Goal: Task Accomplishment & Management: Manage account settings

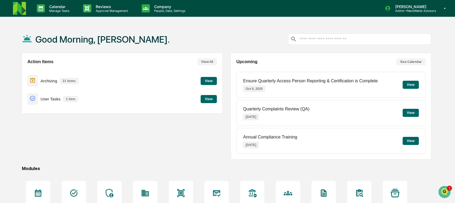
scroll to position [58, 0]
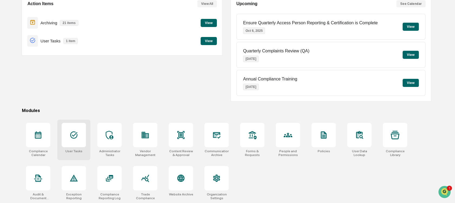
click at [84, 148] on div "User Tasks" at bounding box center [73, 140] width 33 height 41
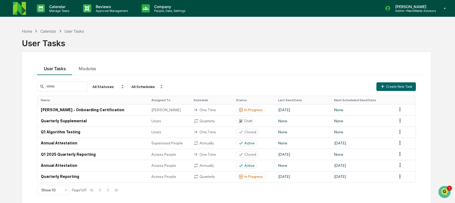
scroll to position [26, 0]
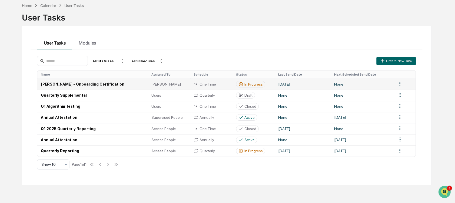
click at [313, 87] on td "September 25, 2025" at bounding box center [303, 84] width 56 height 11
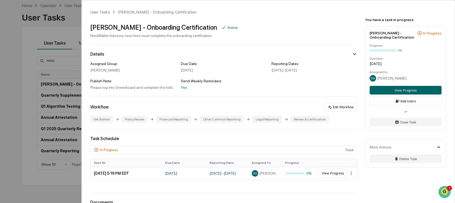
click at [58, 90] on div "User Tasks Deana - Onboarding Certification Deana - Onboarding Certification Ac…" at bounding box center [227, 101] width 455 height 203
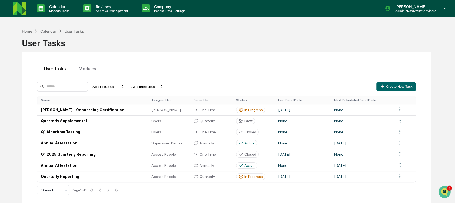
scroll to position [26, 0]
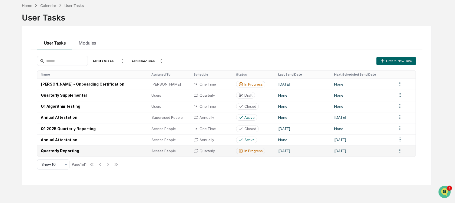
click at [163, 156] on td "Access People" at bounding box center [169, 151] width 42 height 11
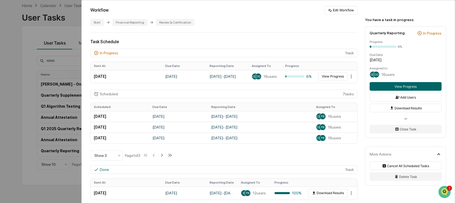
scroll to position [92, 0]
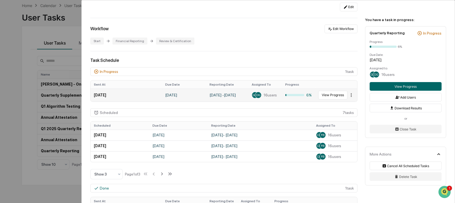
click at [347, 96] on html "Calendar Manage Tasks Reviews Approval Management Company People, Data, Setting…" at bounding box center [227, 75] width 455 height 203
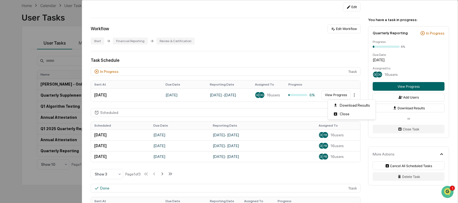
click at [363, 93] on html "Calendar Manage Tasks Reviews Approval Management Company People, Data, Setting…" at bounding box center [229, 75] width 458 height 203
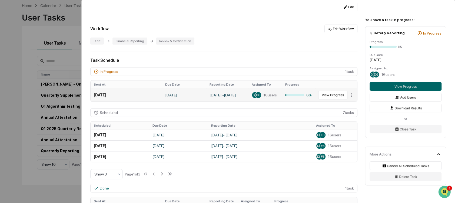
click at [129, 94] on td "September 30, 2025" at bounding box center [126, 95] width 71 height 13
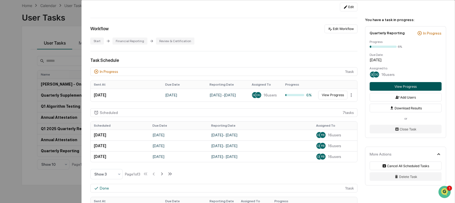
click at [403, 83] on button "View Progress" at bounding box center [405, 86] width 72 height 9
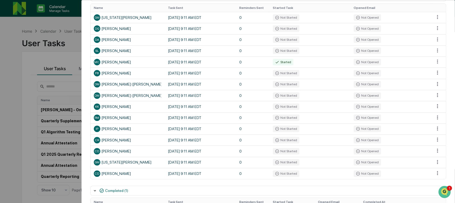
scroll to position [106, 0]
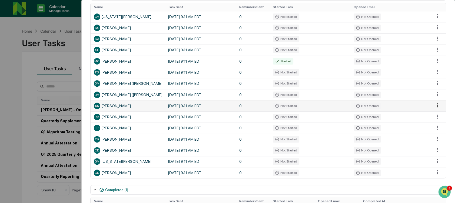
click at [434, 106] on html "Calendar Manage Tasks Reviews Approval Management Company People, Data, Setting…" at bounding box center [227, 101] width 455 height 203
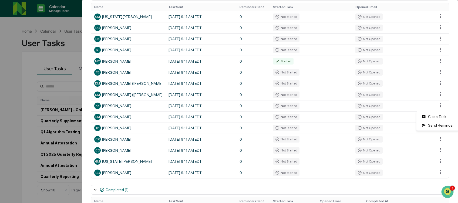
click at [449, 103] on html "Calendar Manage Tasks Reviews Approval Management Company People, Data, Setting…" at bounding box center [229, 101] width 458 height 203
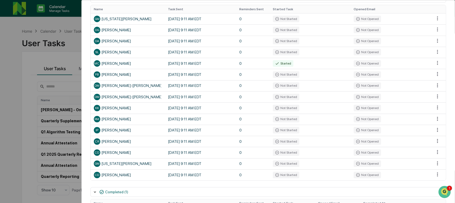
scroll to position [99, 0]
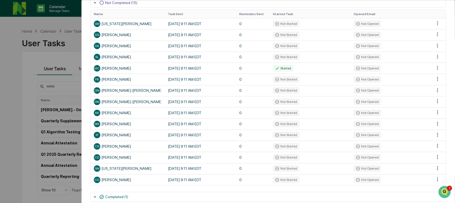
click at [38, 97] on div "User Tasks Quarterly Reporting Task Details Quarterly Reporting In Progress Day…" at bounding box center [227, 101] width 455 height 203
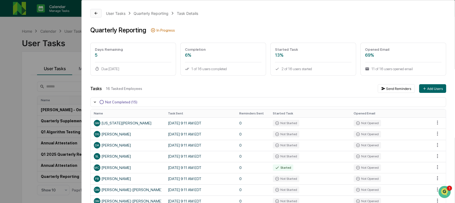
click at [98, 13] on icon at bounding box center [96, 13] width 4 height 4
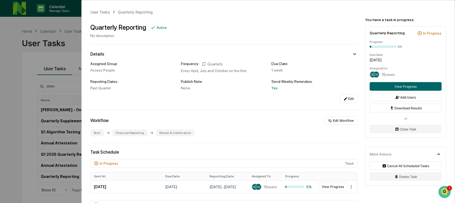
click at [41, 26] on div "User Tasks Quarterly Reporting Quarterly Reporting Active No description Detail…" at bounding box center [227, 101] width 455 height 203
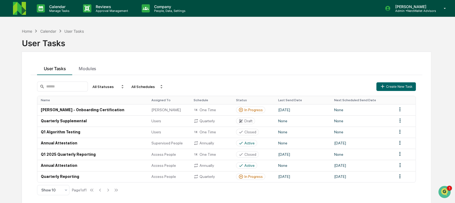
click at [16, 12] on img at bounding box center [19, 8] width 13 height 13
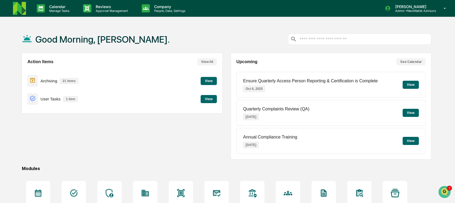
scroll to position [58, 0]
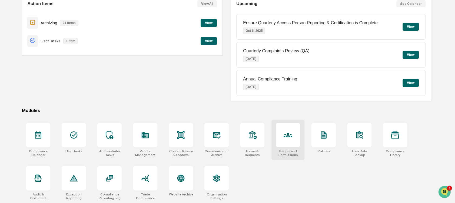
click at [277, 140] on div at bounding box center [288, 135] width 24 height 24
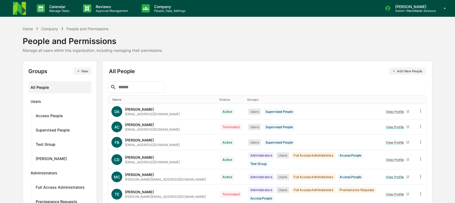
scroll to position [82, 0]
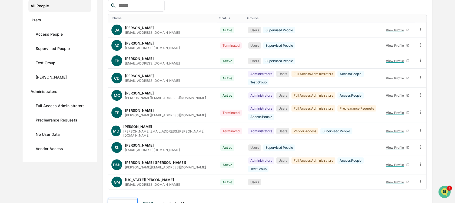
click at [130, 192] on body "Calendar Manage Tasks Reviews Approval Management Company People, Data, Setting…" at bounding box center [227, 66] width 455 height 296
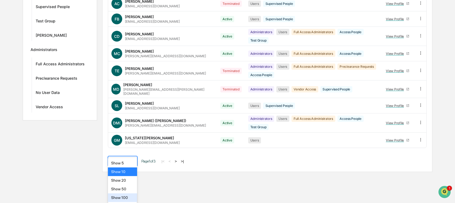
click at [130, 199] on div "Show 100" at bounding box center [122, 198] width 29 height 9
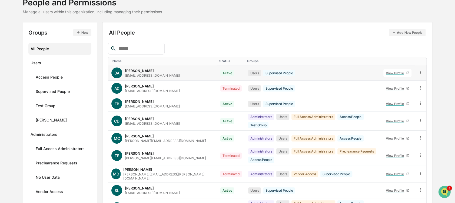
scroll to position [38, 0]
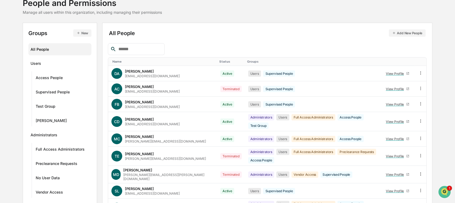
click at [219, 60] on div "Status" at bounding box center [231, 62] width 24 height 4
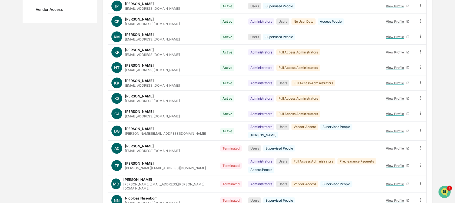
scroll to position [254, 0]
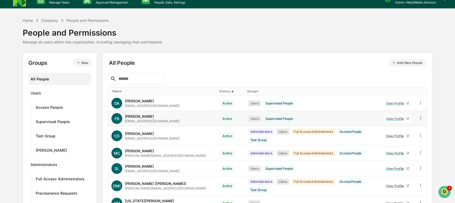
scroll to position [6, 0]
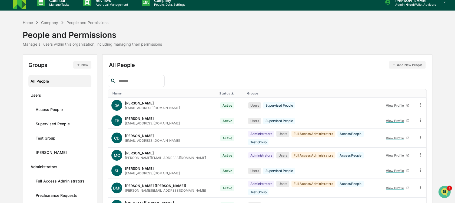
click at [20, 9] on link at bounding box center [22, 2] width 19 height 17
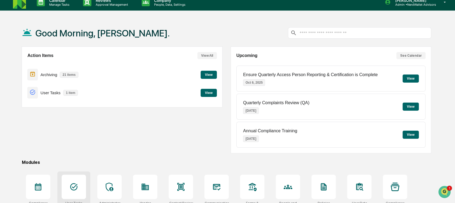
click at [75, 183] on icon at bounding box center [73, 187] width 9 height 9
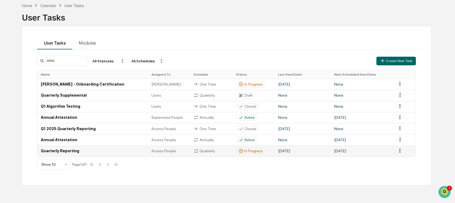
click at [77, 155] on td "Quarterly Reporting" at bounding box center [92, 151] width 111 height 11
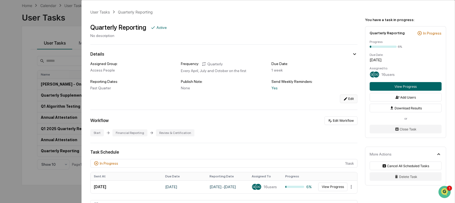
click at [346, 98] on button "Edit" at bounding box center [349, 99] width 18 height 9
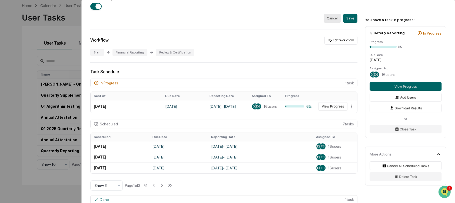
scroll to position [304, 0]
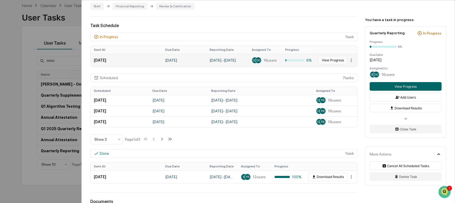
click at [327, 61] on button "View Progress" at bounding box center [332, 60] width 29 height 9
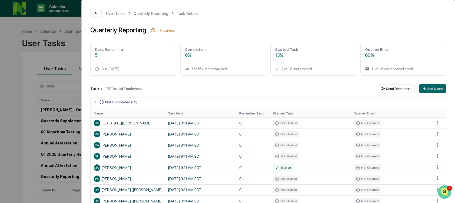
click at [442, 191] on img "Open customer support" at bounding box center [445, 192] width 14 height 11
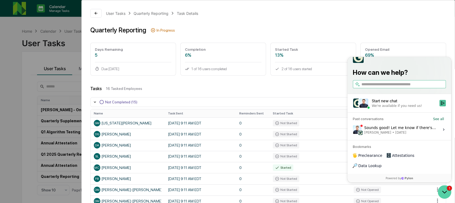
click at [447, 196] on icon "Open customer support" at bounding box center [445, 192] width 14 height 14
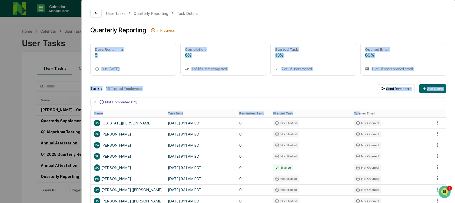
drag, startPoint x: 238, startPoint y: 32, endPoint x: 358, endPoint y: 113, distance: 144.5
click at [358, 113] on div "User Tasks Quarterly Reporting Task Details Quarterly Reporting In Progress Day…" at bounding box center [268, 174] width 373 height 348
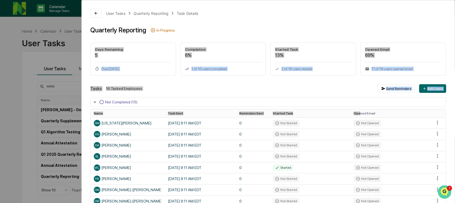
click at [448, 190] on img "Open customer support" at bounding box center [445, 192] width 14 height 11
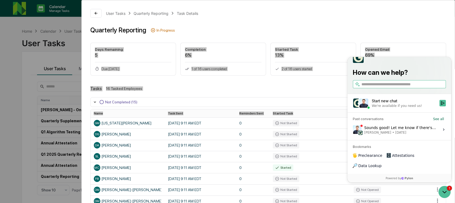
click at [385, 135] on div "Sounds good! Let me know if there's anything else I can help with! Jack Rasmuss…" at bounding box center [400, 130] width 72 height 10
click at [353, 130] on button "View issue" at bounding box center [352, 130] width 0 height 0
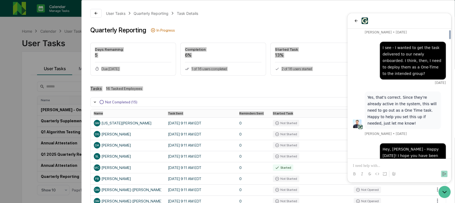
scroll to position [3589, 0]
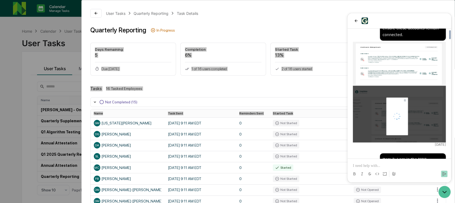
click at [374, 164] on p at bounding box center [399, 165] width 93 height 5
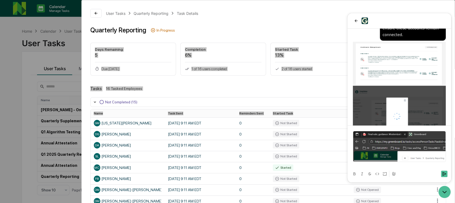
click at [386, 153] on img at bounding box center [399, 146] width 93 height 31
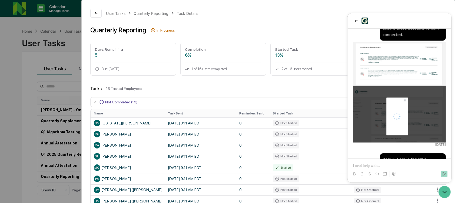
drag, startPoint x: 277, startPoint y: 22, endPoint x: 245, endPoint y: 21, distance: 31.7
click at [245, 21] on div "User Tasks Quarterly Reporting Task Details Quarterly Reporting In Progress Day…" at bounding box center [268, 174] width 373 height 348
click at [42, 52] on div "User Tasks Quarterly Reporting Task Details Quarterly Reporting In Progress Day…" at bounding box center [227, 101] width 455 height 203
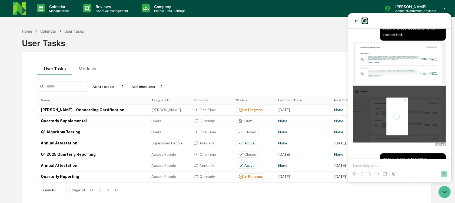
click at [354, 22] on icon "back" at bounding box center [356, 21] width 4 height 4
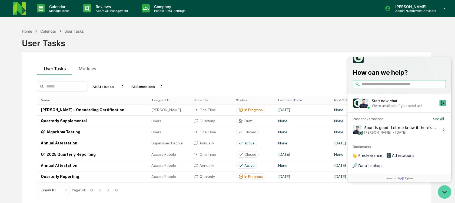
click at [439, 191] on icon "Open customer support" at bounding box center [445, 192] width 14 height 14
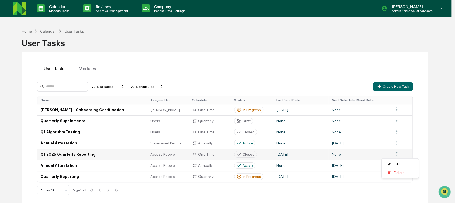
click at [402, 153] on html "Calendar Manage Tasks Reviews Approval Management Company People, Data, Setting…" at bounding box center [227, 101] width 455 height 203
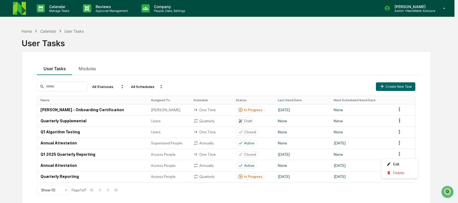
click at [422, 153] on html "Calendar Manage Tasks Reviews Approval Management Company People, Data, Setting…" at bounding box center [229, 101] width 458 height 203
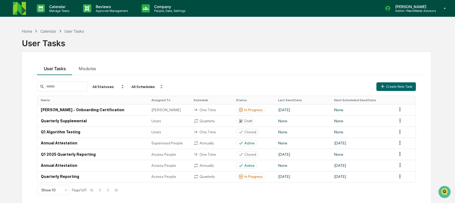
click at [9, 10] on div "Calendar Manage Tasks Reviews Approval Management Company People, Data, Setting…" at bounding box center [227, 8] width 455 height 17
click at [27, 10] on link at bounding box center [22, 8] width 19 height 17
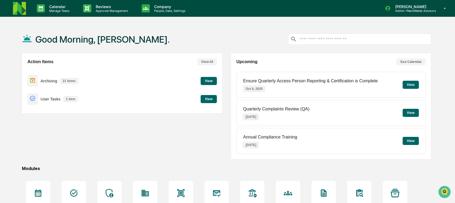
scroll to position [58, 0]
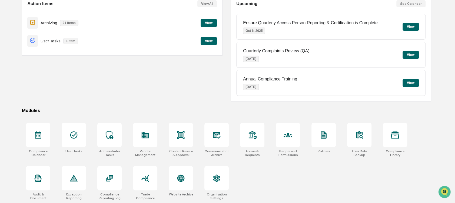
click at [290, 164] on div "Compliance Calendar User Tasks Administrator Tasks Vendor Management Content Re…" at bounding box center [226, 162] width 409 height 84
click at [291, 146] on div at bounding box center [288, 135] width 24 height 24
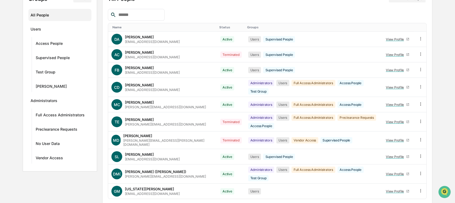
scroll to position [82, 0]
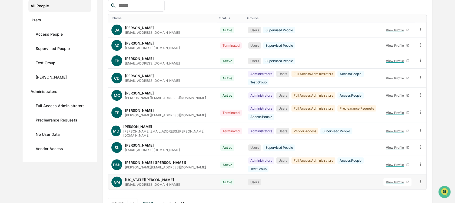
click at [253, 177] on td "Users" at bounding box center [312, 182] width 135 height 15
click at [134, 192] on body "Calendar Manage Tasks Reviews Approval Management Company People, Data, Setting…" at bounding box center [227, 66] width 455 height 296
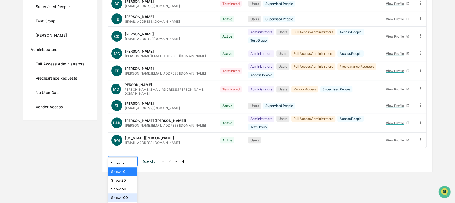
click at [122, 198] on div "Show 100" at bounding box center [122, 198] width 29 height 9
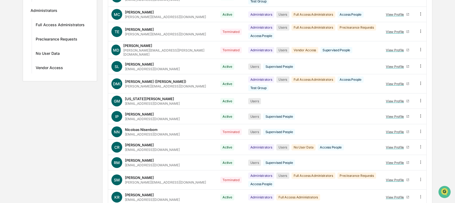
scroll to position [0, 0]
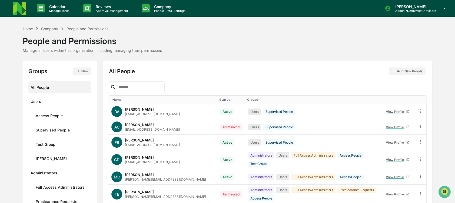
click at [247, 98] on div "Groups" at bounding box center [312, 100] width 131 height 4
click at [217, 102] on th "Status" at bounding box center [231, 100] width 28 height 8
click at [219, 98] on div "Status" at bounding box center [231, 100] width 24 height 4
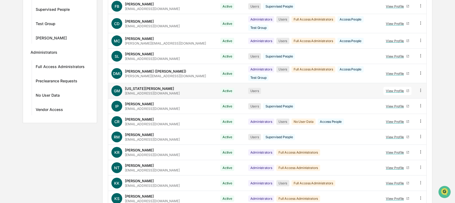
scroll to position [119, 0]
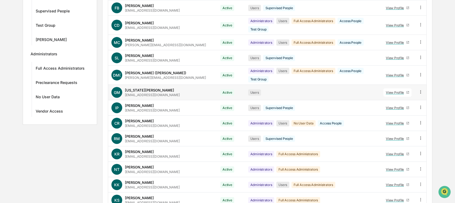
click at [421, 89] on icon at bounding box center [420, 91] width 5 height 5
click at [434, 82] on div "Home Company People and Permissions People and Permissions Manage all users wit…" at bounding box center [227, 129] width 455 height 447
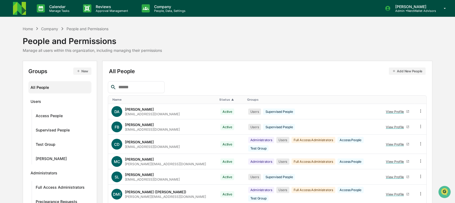
click at [25, 6] on img at bounding box center [19, 8] width 13 height 13
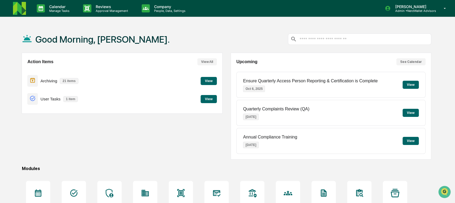
scroll to position [58, 0]
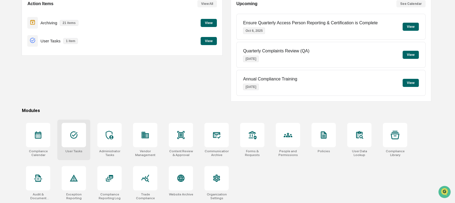
click at [78, 143] on div at bounding box center [74, 135] width 24 height 24
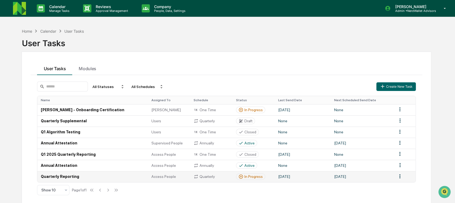
click at [141, 180] on td "Quarterly Reporting" at bounding box center [92, 176] width 111 height 11
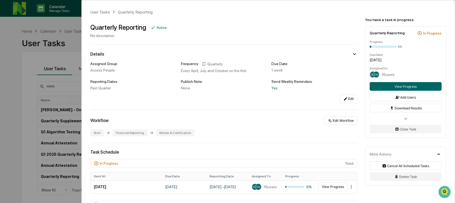
click at [42, 52] on div "User Tasks Quarterly Reporting Quarterly Reporting Active No description Detail…" at bounding box center [227, 101] width 455 height 203
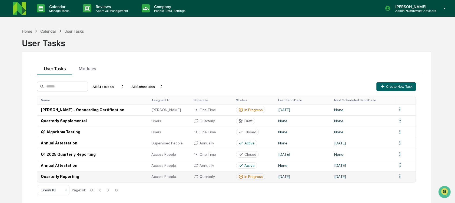
click at [72, 178] on td "Quarterly Reporting" at bounding box center [92, 176] width 111 height 11
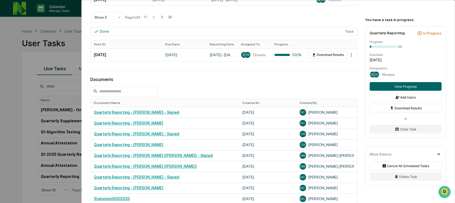
scroll to position [248, 0]
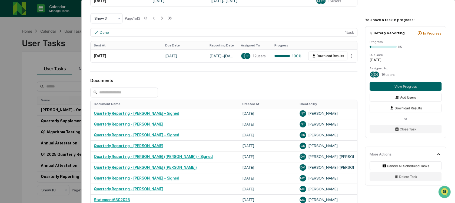
click at [35, 94] on div "User Tasks Quarterly Reporting Quarterly Reporting Active No description Detail…" at bounding box center [227, 101] width 455 height 203
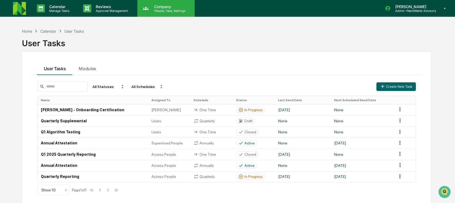
click at [147, 15] on div "Company People, Data, Settings" at bounding box center [165, 8] width 57 height 17
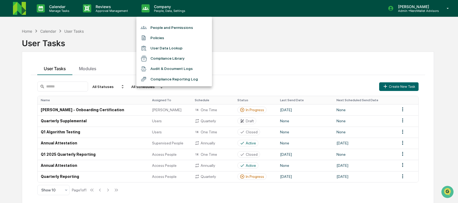
click at [161, 27] on li "People and Permissions" at bounding box center [174, 27] width 76 height 10
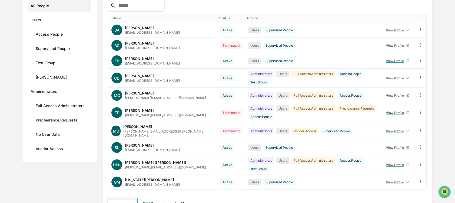
scroll to position [125, 0]
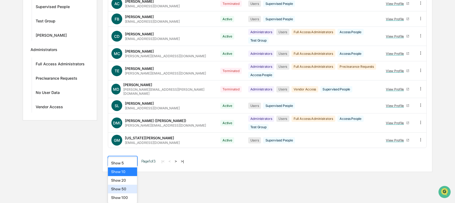
click at [130, 172] on body "Calendar Manage Tasks Reviews Approval Management Company People, Data, Setting…" at bounding box center [227, 24] width 455 height 296
click at [127, 196] on div "Show 100" at bounding box center [122, 198] width 29 height 9
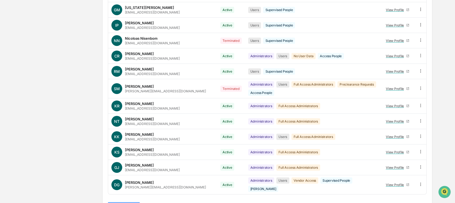
scroll to position [230, 0]
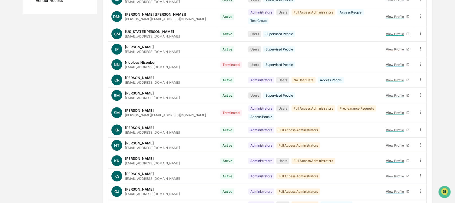
drag, startPoint x: 89, startPoint y: 70, endPoint x: 73, endPoint y: 72, distance: 16.9
click at [73, 72] on div "Groups New All People Users Access People Supervised People Test Group Deana Ad…" at bounding box center [227, 37] width 409 height 412
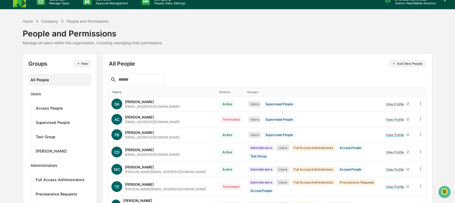
scroll to position [0, 0]
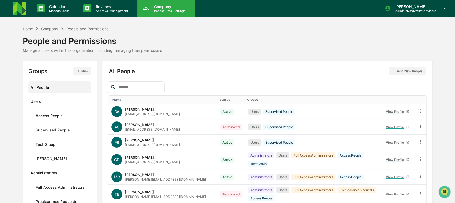
click at [169, 5] on p "Company" at bounding box center [169, 6] width 38 height 5
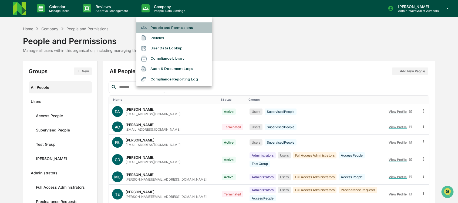
click at [169, 28] on li "People and Permissions" at bounding box center [174, 27] width 76 height 10
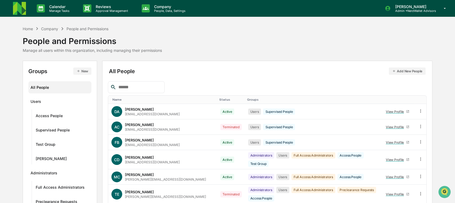
click at [18, 11] on img at bounding box center [19, 8] width 13 height 13
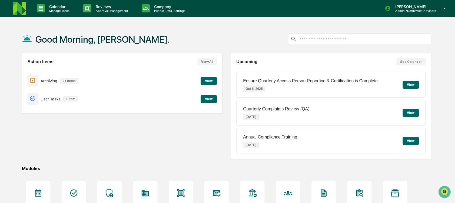
scroll to position [58, 0]
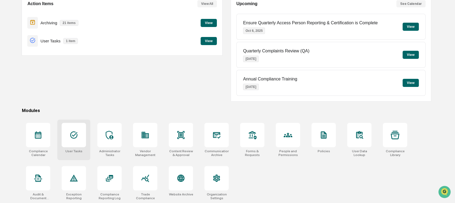
click at [79, 160] on div "User Tasks" at bounding box center [73, 140] width 33 height 41
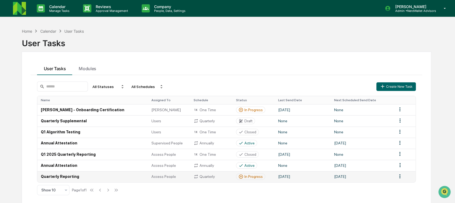
click at [110, 178] on td "Quarterly Reporting" at bounding box center [92, 176] width 111 height 11
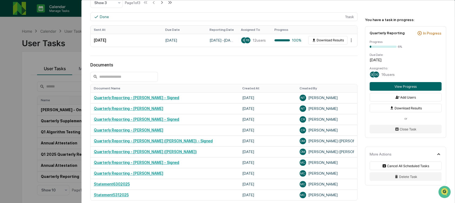
scroll to position [263, 0]
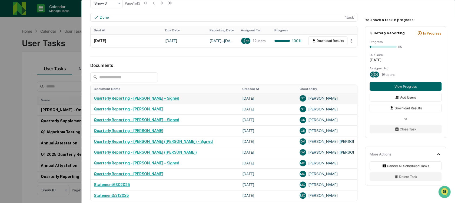
click at [155, 98] on link "Quarterly Reporting - [PERSON_NAME] - Signed" at bounding box center [136, 98] width 85 height 4
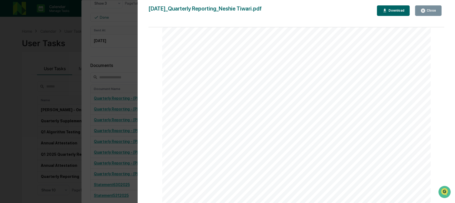
scroll to position [1377, 0]
click at [431, 11] on div "Close" at bounding box center [430, 11] width 11 height 4
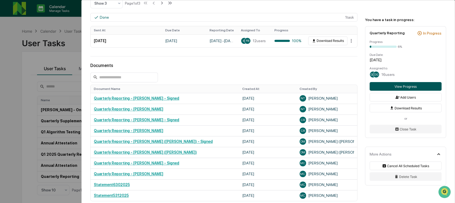
click at [391, 85] on button "View Progress" at bounding box center [405, 86] width 72 height 9
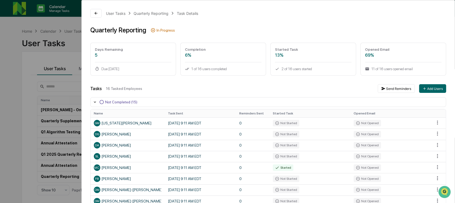
scroll to position [147, 0]
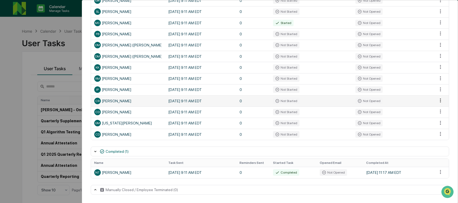
click at [435, 102] on html "Calendar Manage Tasks Reviews Approval Management Company People, Data, Setting…" at bounding box center [229, 101] width 458 height 203
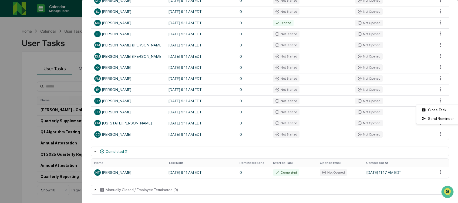
click at [448, 147] on html "Calendar Manage Tasks Reviews Approval Management Company People, Data, Setting…" at bounding box center [229, 101] width 458 height 203
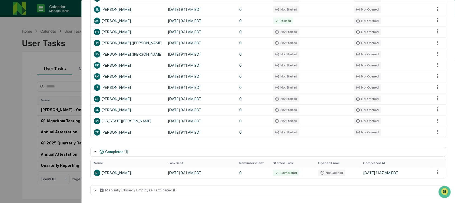
click at [21, 106] on div "User Tasks Quarterly Reporting Task Details Quarterly Reporting In Progress Day…" at bounding box center [227, 101] width 455 height 203
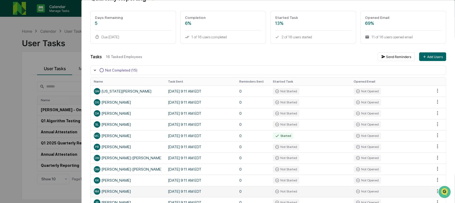
scroll to position [0, 0]
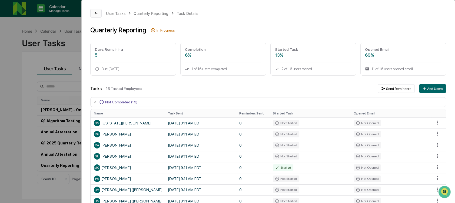
click at [95, 15] on icon at bounding box center [96, 13] width 4 height 4
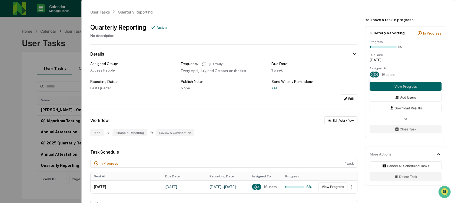
click at [75, 30] on div "User Tasks Quarterly Reporting Quarterly Reporting Active No description Detail…" at bounding box center [227, 101] width 455 height 203
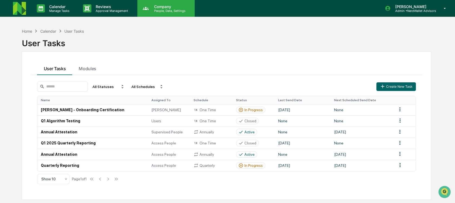
click at [172, 7] on p "Company" at bounding box center [169, 6] width 38 height 5
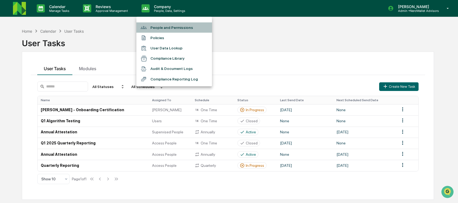
click at [172, 31] on li "People and Permissions" at bounding box center [174, 27] width 76 height 10
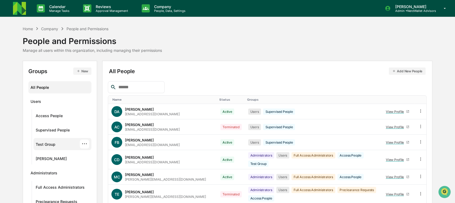
scroll to position [82, 0]
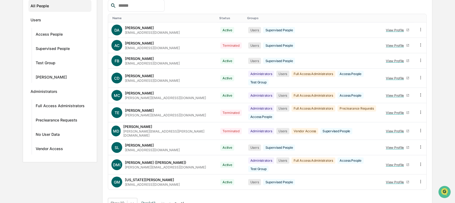
click at [119, 186] on div "Name Status Groups DA [PERSON_NAME] [EMAIL_ADDRESS][DOMAIN_NAME] Active Users S…" at bounding box center [267, 104] width 319 height 209
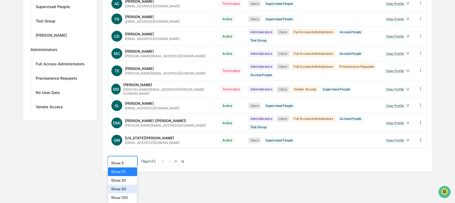
click at [121, 172] on body "Calendar Manage Tasks Reviews Approval Management Company People, Data, Setting…" at bounding box center [227, 24] width 455 height 296
click at [130, 196] on div "Show 100" at bounding box center [122, 198] width 29 height 9
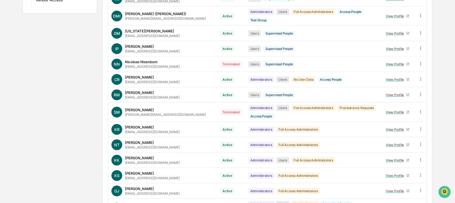
scroll to position [247, 0]
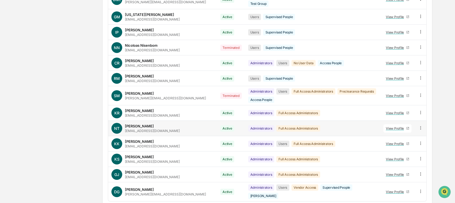
click at [422, 125] on icon at bounding box center [420, 127] width 5 height 5
click at [415, 134] on div "Groups & Permissions" at bounding box center [395, 137] width 46 height 6
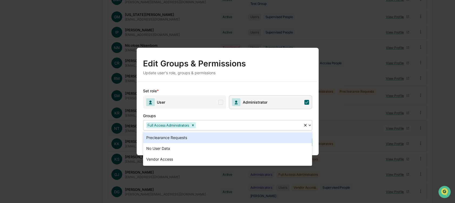
click at [279, 126] on div at bounding box center [249, 125] width 104 height 6
click at [214, 86] on div "Set role * User Administrator Groups 3 results available. Use Up and Down to ch…" at bounding box center [227, 119] width 182 height 74
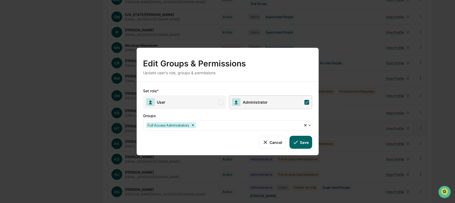
click at [212, 95] on div "Set role * User Administrator" at bounding box center [227, 98] width 169 height 21
click at [214, 99] on span "User" at bounding box center [184, 102] width 83 height 14
click at [225, 127] on div at bounding box center [249, 125] width 104 height 6
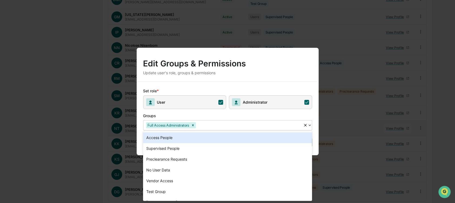
click at [202, 141] on div "Access People" at bounding box center [227, 137] width 169 height 11
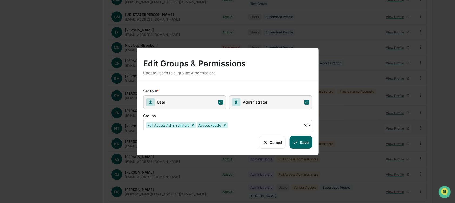
click at [306, 144] on button "Save" at bounding box center [300, 142] width 22 height 13
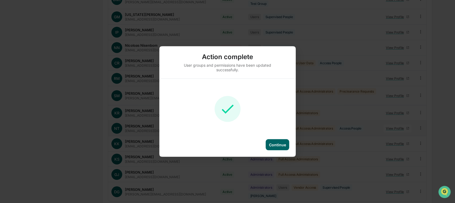
click at [278, 145] on div "Continue" at bounding box center [277, 145] width 17 height 5
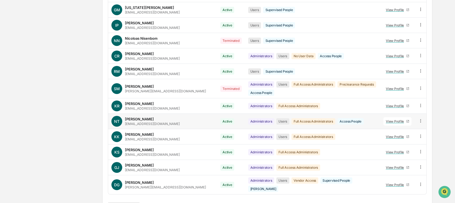
scroll to position [204, 0]
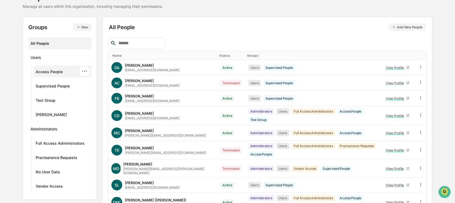
click at [47, 71] on div "Access People" at bounding box center [49, 72] width 27 height 6
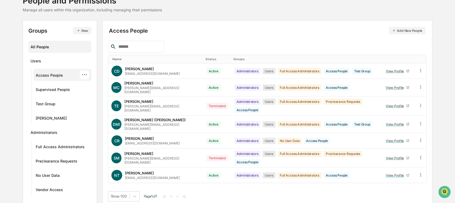
click at [44, 42] on div "All People" at bounding box center [60, 46] width 59 height 9
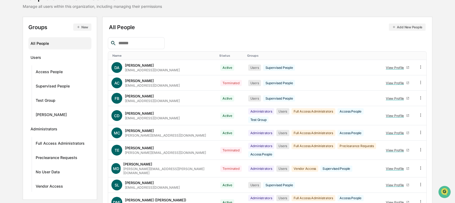
scroll to position [254, 0]
